Goal: Information Seeking & Learning: Find specific fact

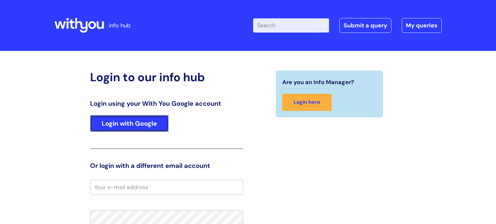
click at [141, 125] on link "Login with Google" at bounding box center [129, 123] width 78 height 17
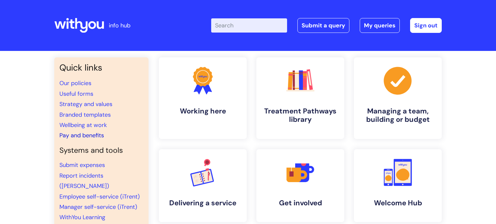
click at [93, 135] on link "Pay and benefits" at bounding box center [81, 136] width 45 height 8
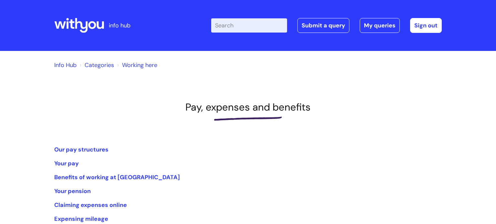
click at [231, 25] on input "Enter your search term here..." at bounding box center [249, 25] width 76 height 14
type input "itrent"
click button "Search" at bounding box center [0, 0] width 0 height 0
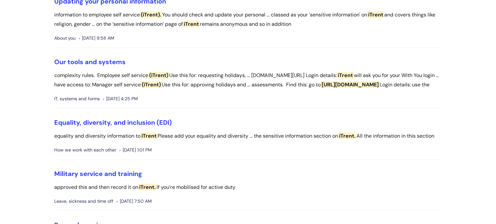
scroll to position [491, 0]
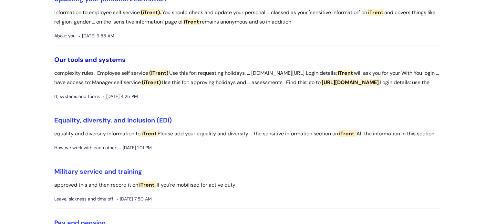
click at [120, 64] on link "Our tools and systems" at bounding box center [89, 60] width 71 height 8
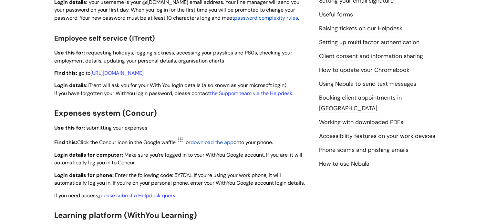
scroll to position [297, 0]
